Goal: Find specific page/section: Find specific page/section

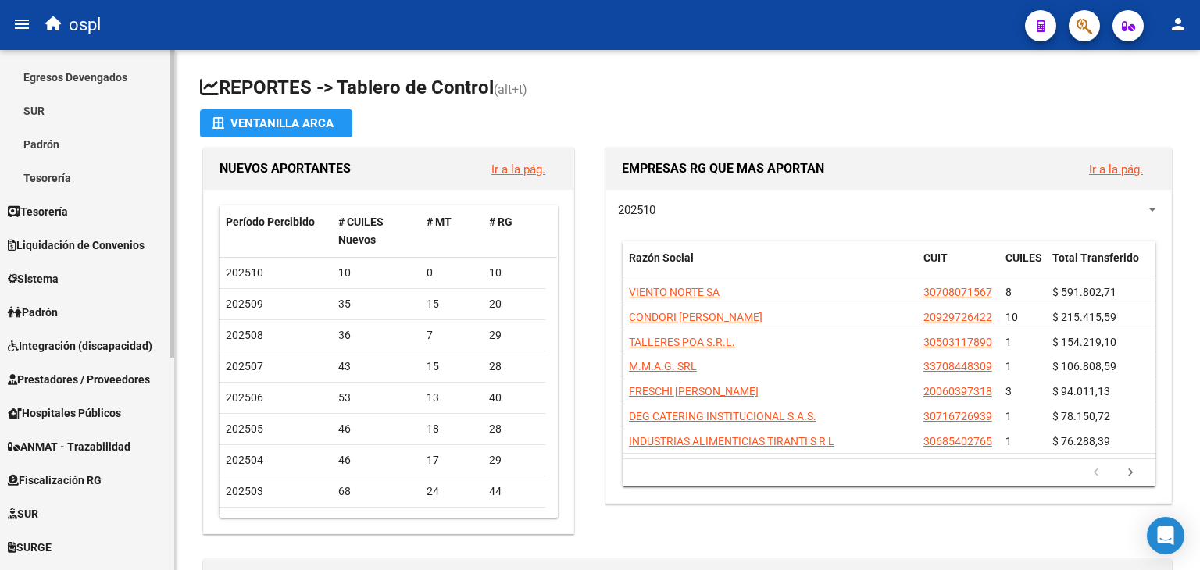
scroll to position [171, 0]
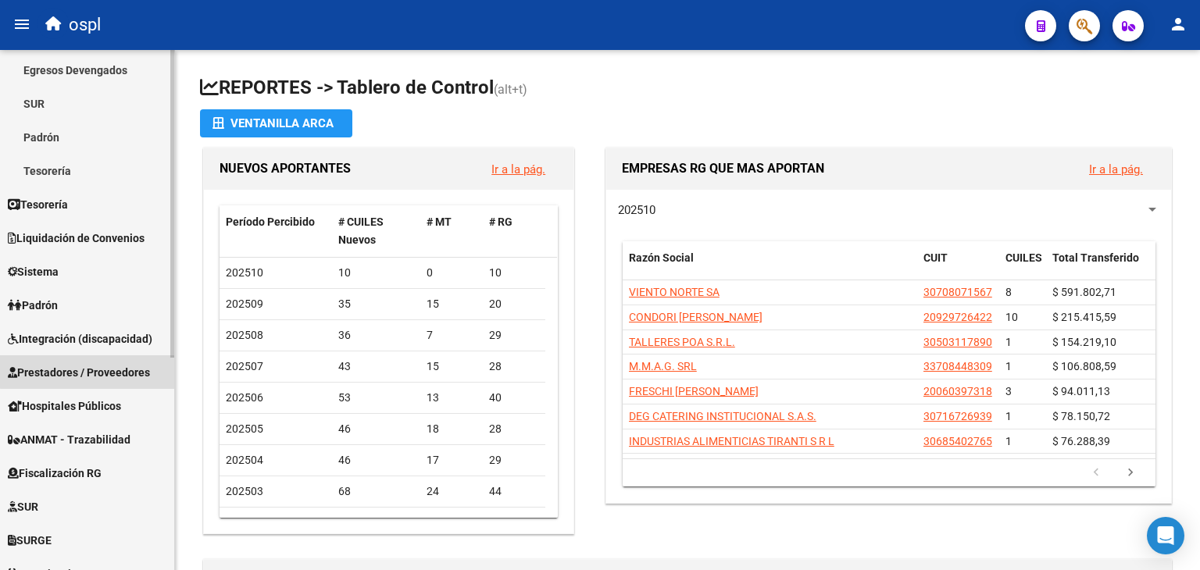
click at [126, 357] on link "Prestadores / Proveedores" at bounding box center [87, 372] width 174 height 34
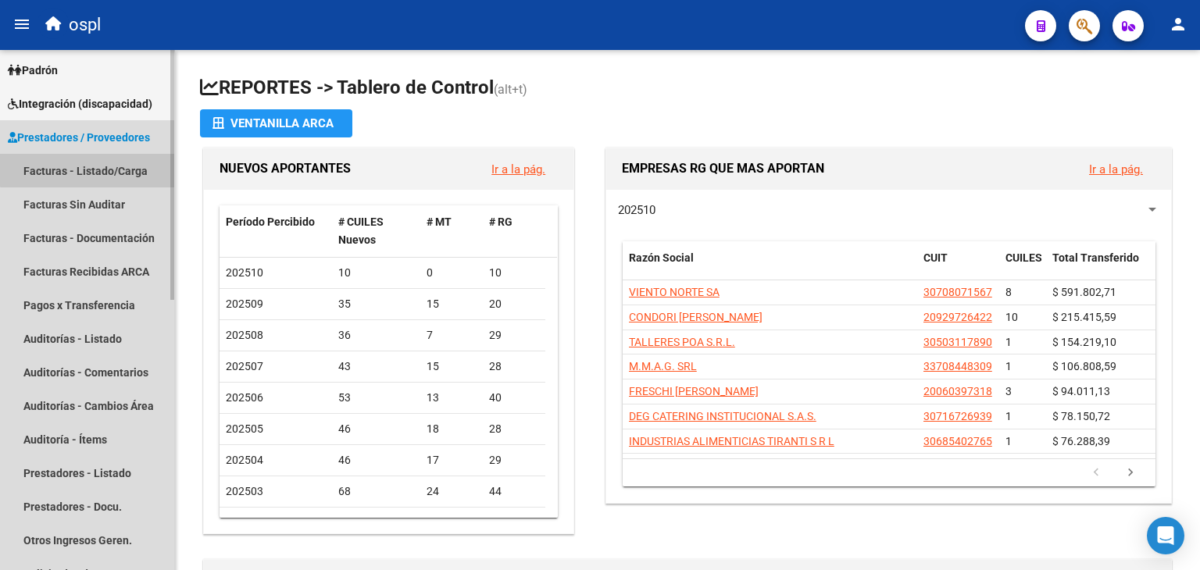
click at [119, 159] on link "Facturas - Listado/Carga" at bounding box center [87, 171] width 174 height 34
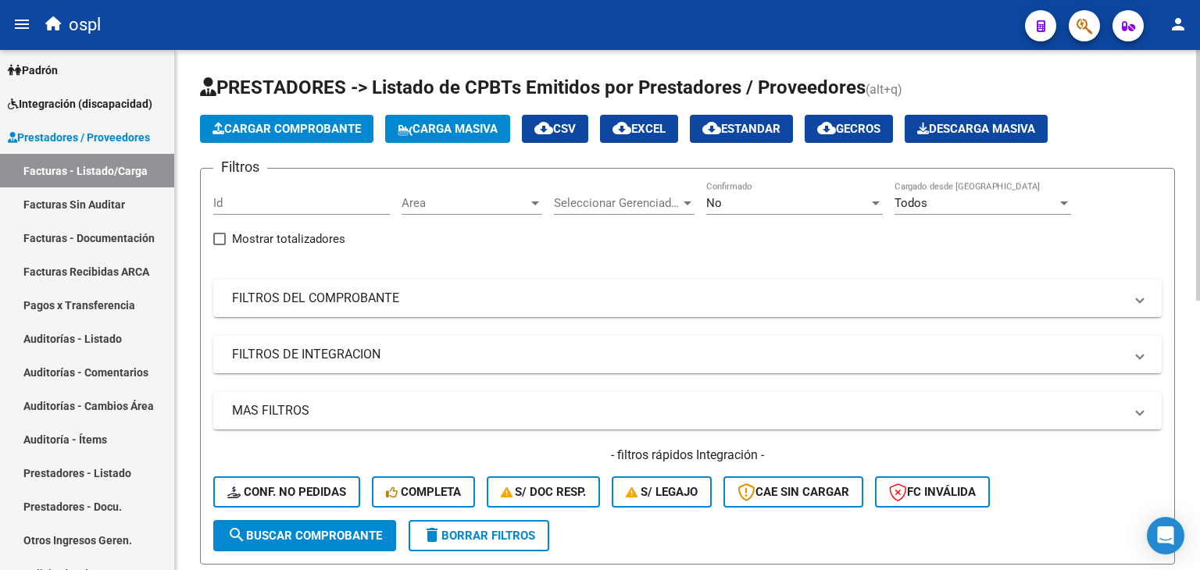
click at [813, 189] on div "No Confirmado" at bounding box center [794, 198] width 177 height 34
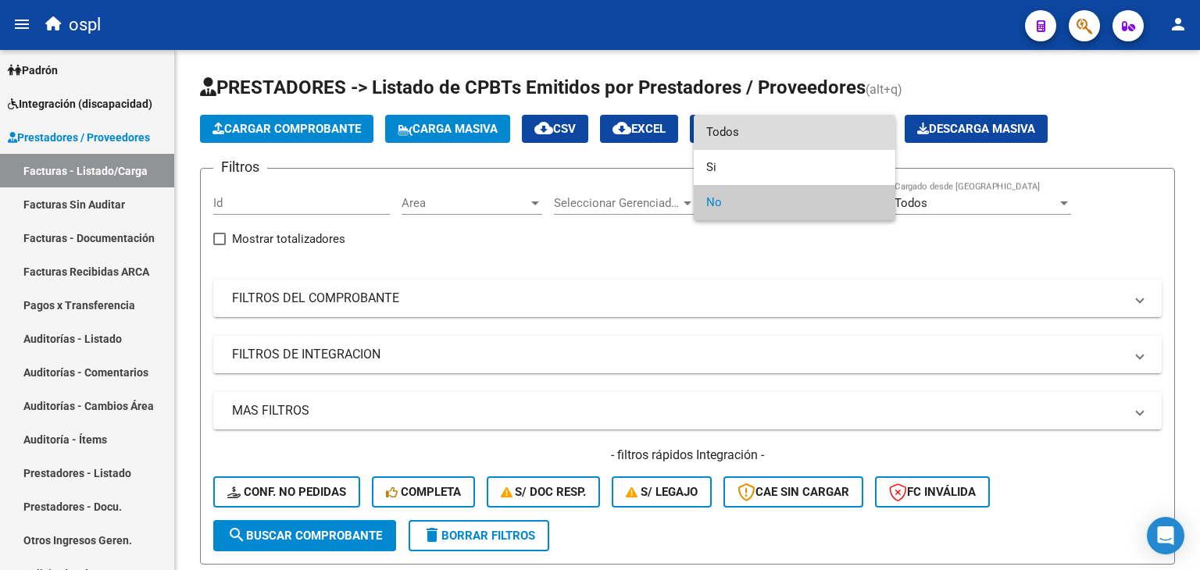
click at [760, 128] on span "Todos" at bounding box center [794, 132] width 177 height 35
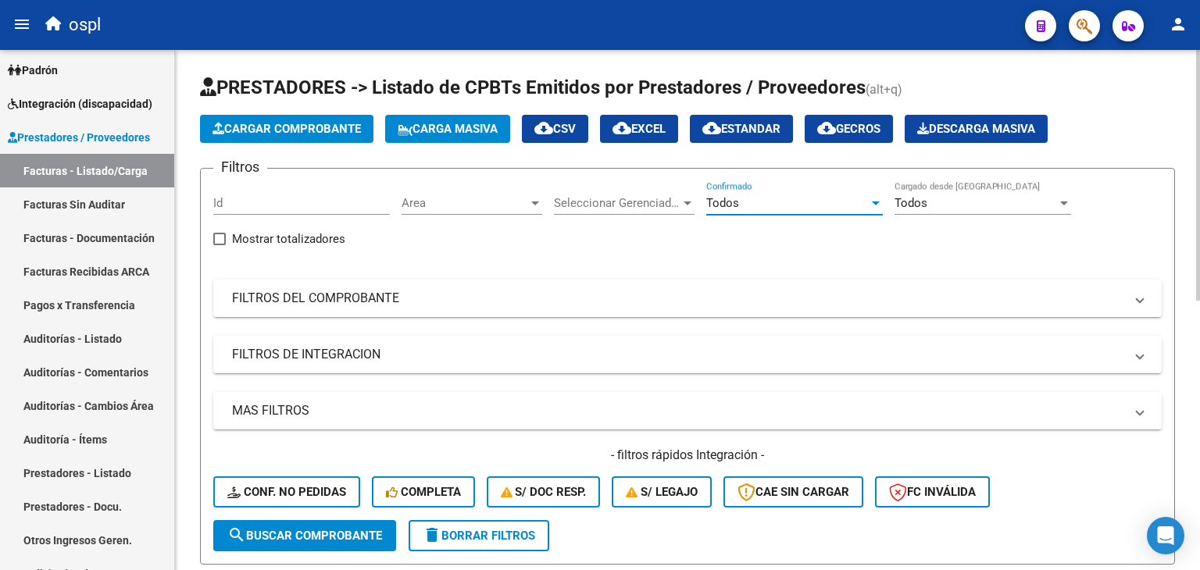
click at [858, 281] on mat-expansion-panel-header "FILTROS DEL COMPROBANTE" at bounding box center [687, 298] width 948 height 37
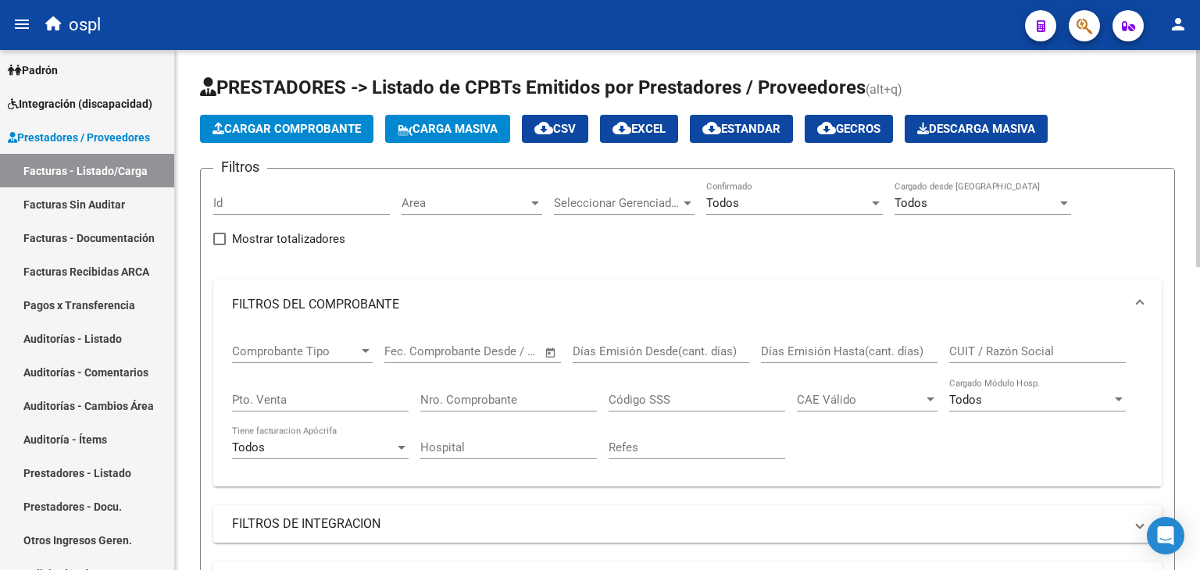
click at [973, 356] on input "CUIT / Razón Social" at bounding box center [1037, 351] width 177 height 14
paste input "30615915544"
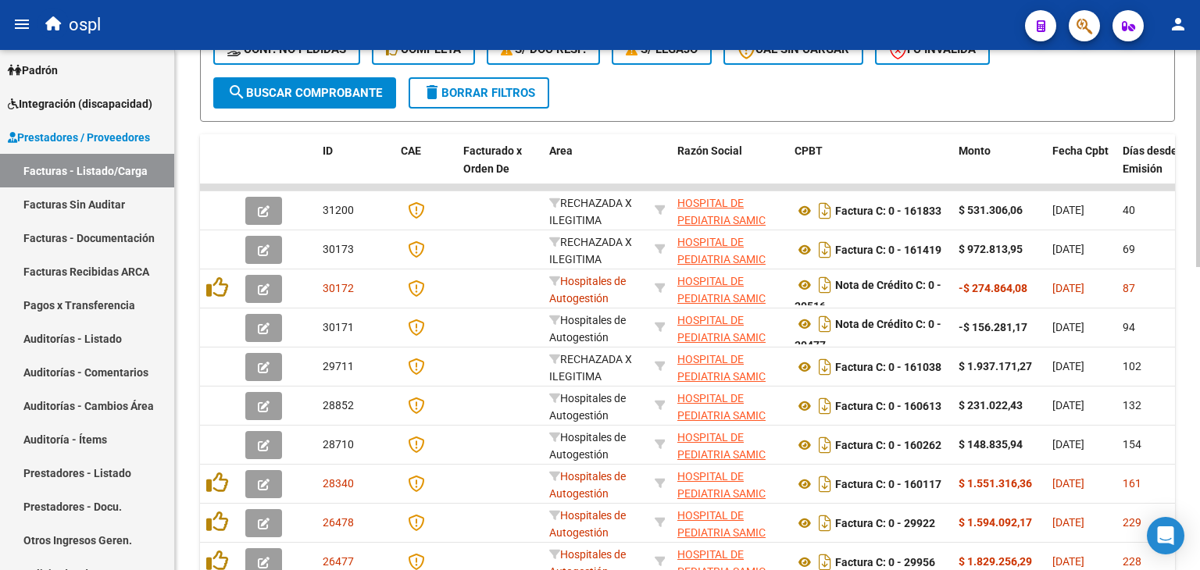
scroll to position [612, 0]
type input "30615915544"
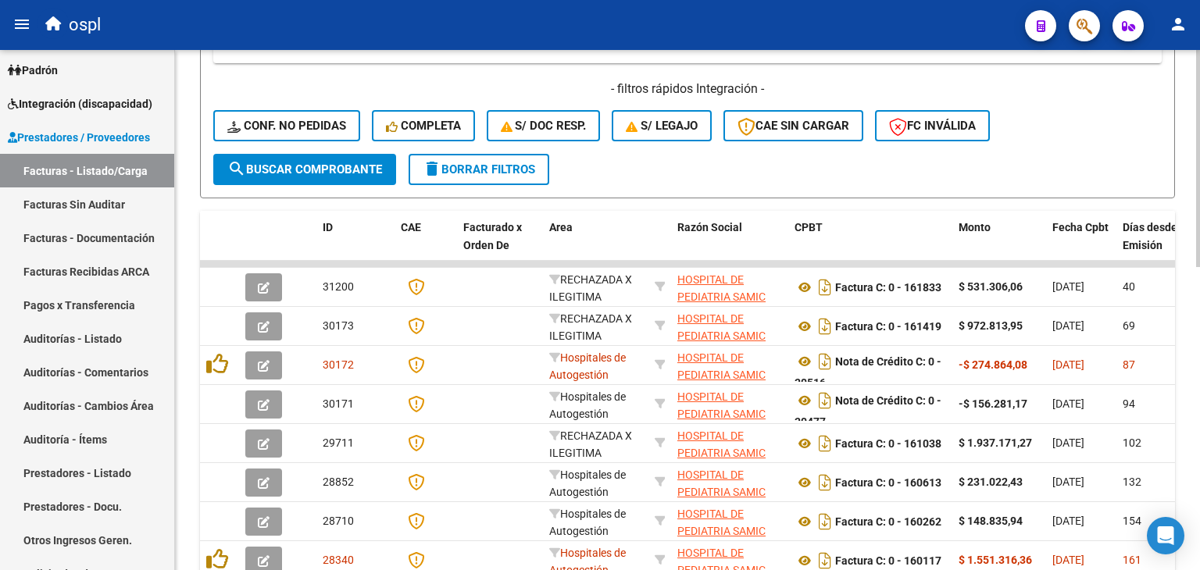
scroll to position [534, 0]
